Goal: Communication & Community: Participate in discussion

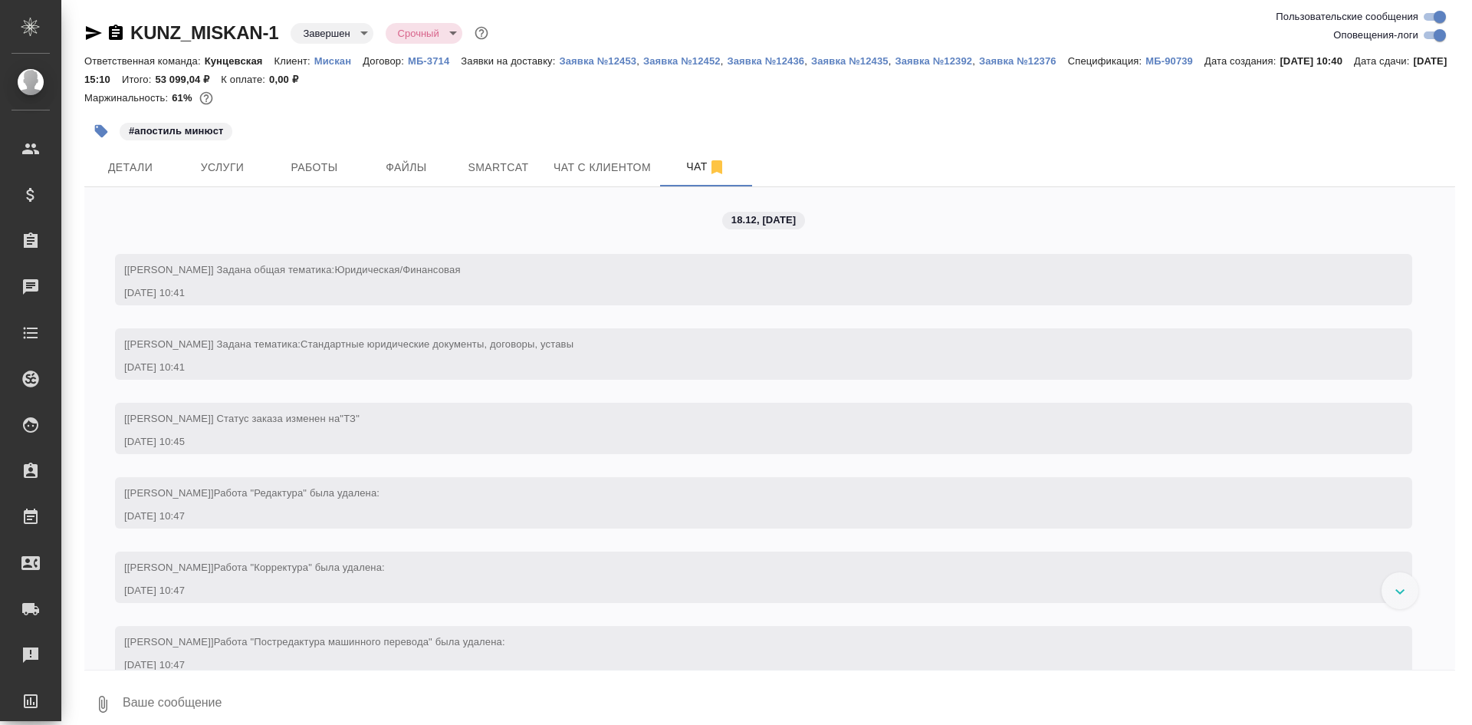
scroll to position [12300, 0]
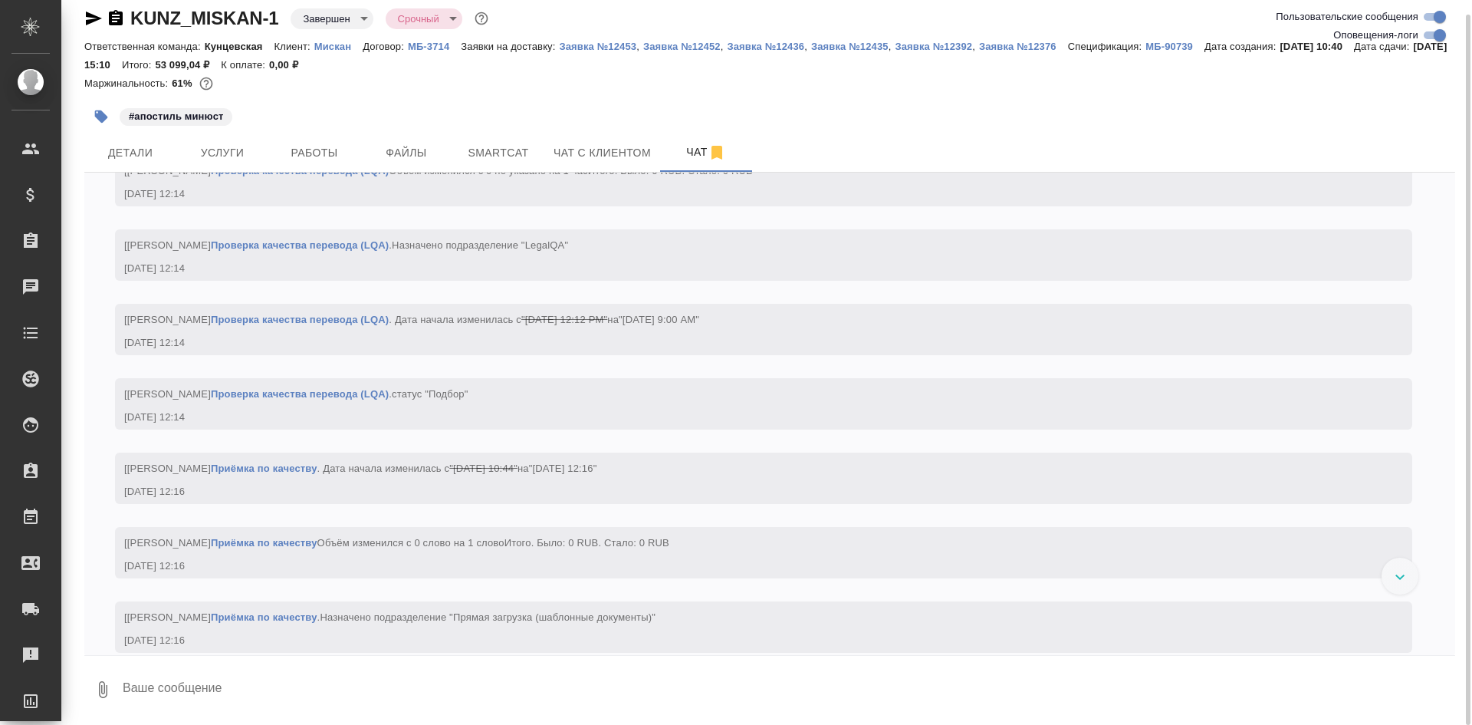
scroll to position [18587, 0]
